Goal: Navigation & Orientation: Find specific page/section

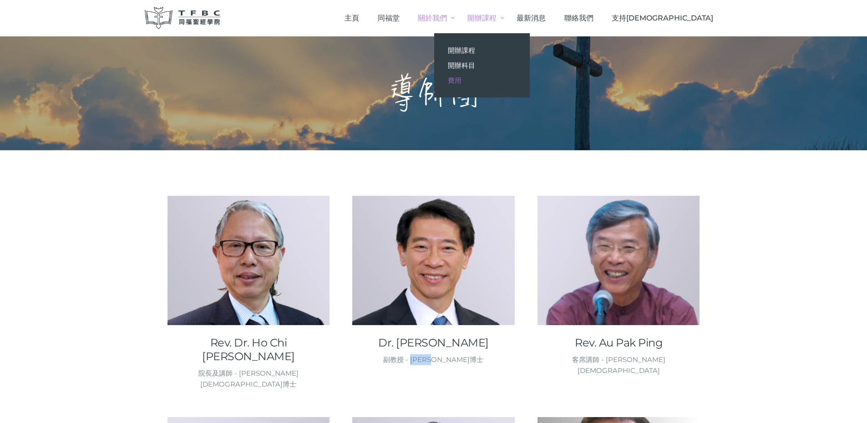
click at [519, 81] on link "費用" at bounding box center [482, 80] width 96 height 15
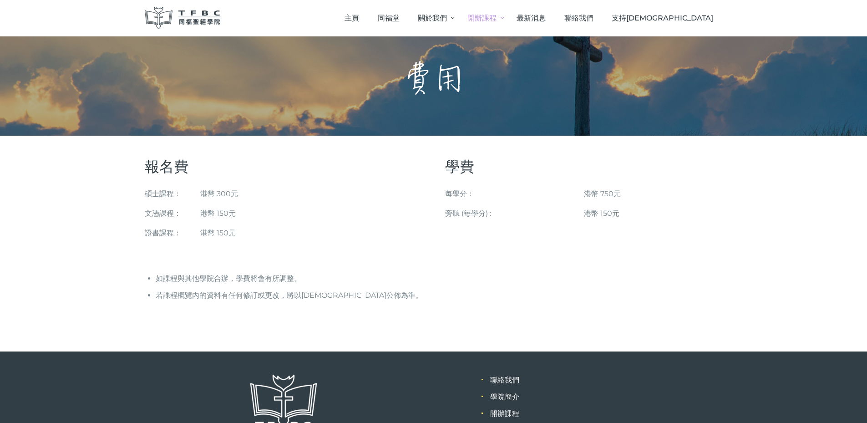
scroll to position [11, 0]
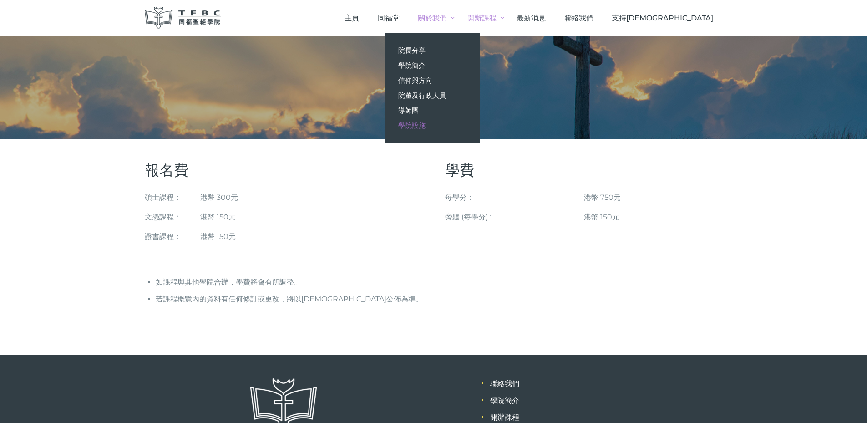
click at [425, 126] on span "學院設施" at bounding box center [411, 125] width 27 height 9
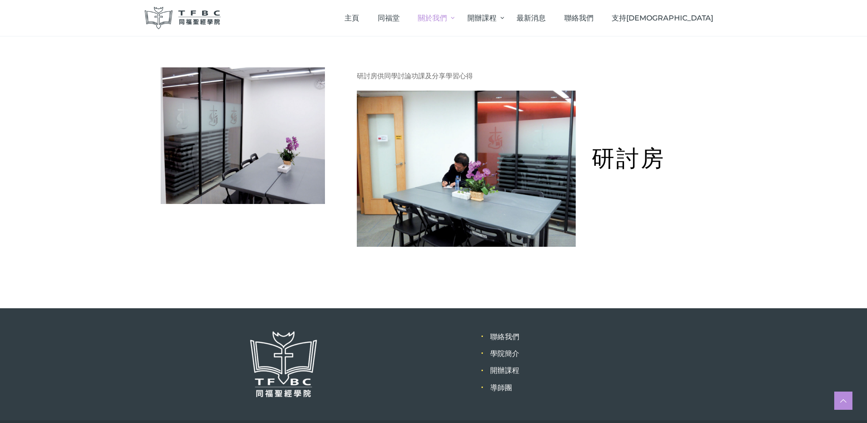
scroll to position [570, 0]
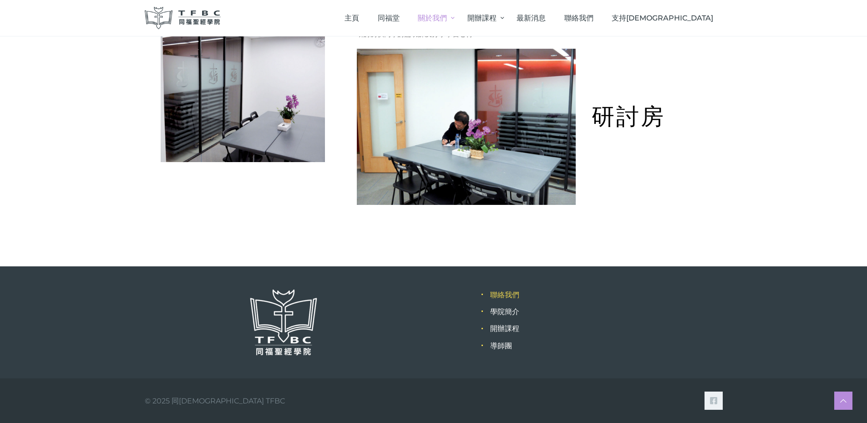
click at [509, 293] on link "聯絡我們" at bounding box center [504, 294] width 29 height 9
